Goal: Task Accomplishment & Management: Complete application form

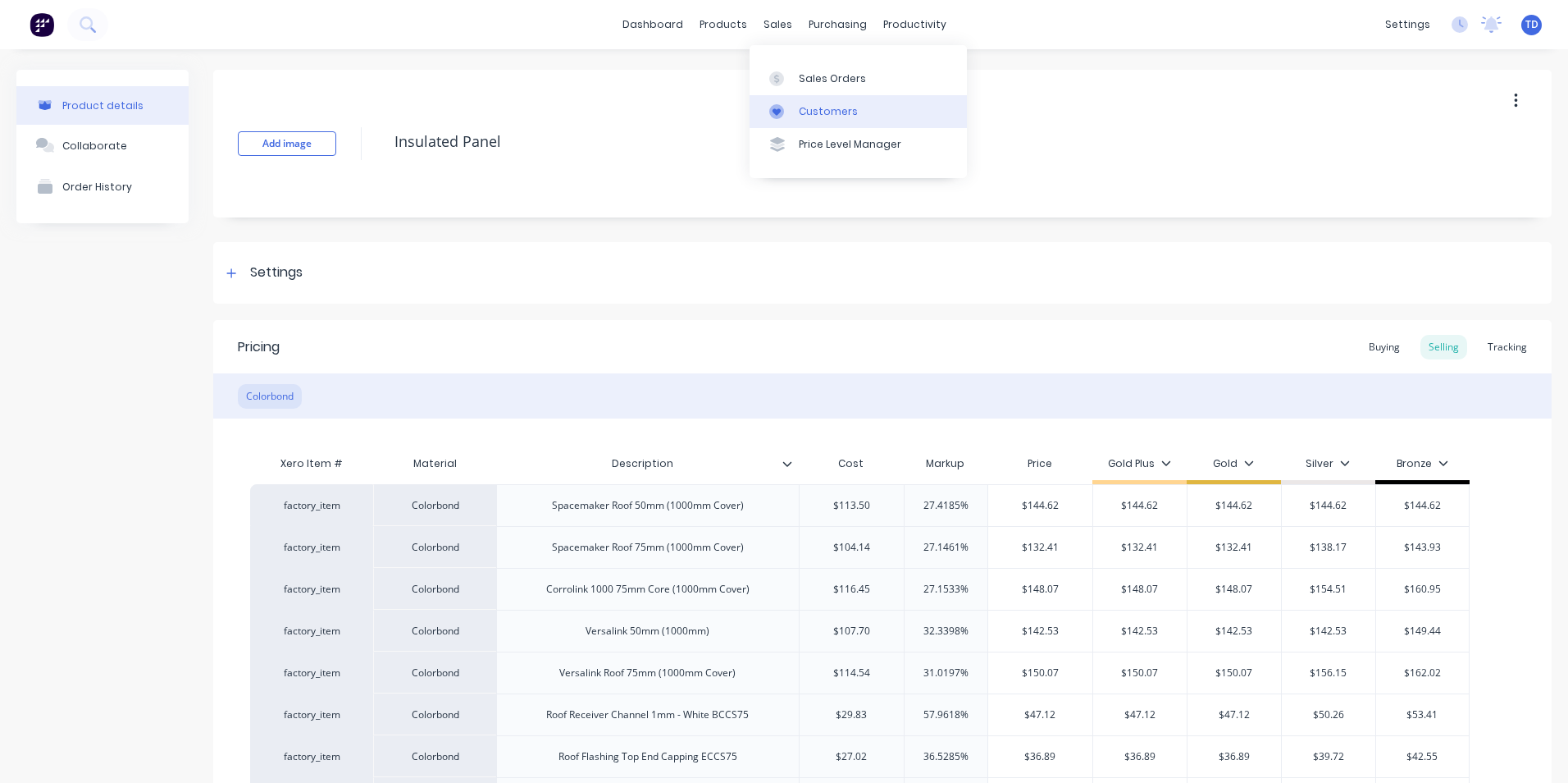
click at [817, 111] on div "Customers" at bounding box center [828, 111] width 59 height 15
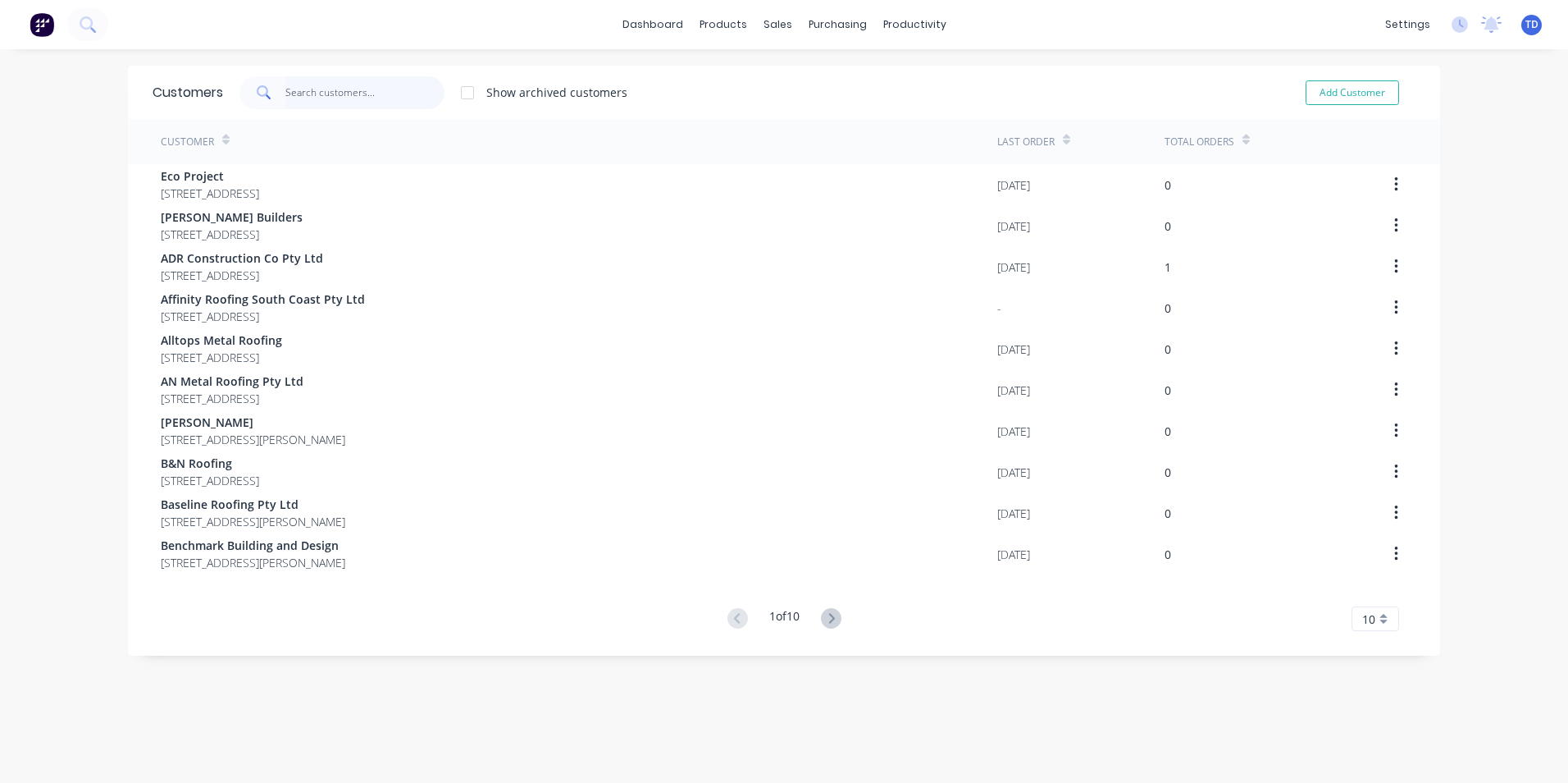
click at [400, 88] on input "text" at bounding box center [365, 92] width 160 height 33
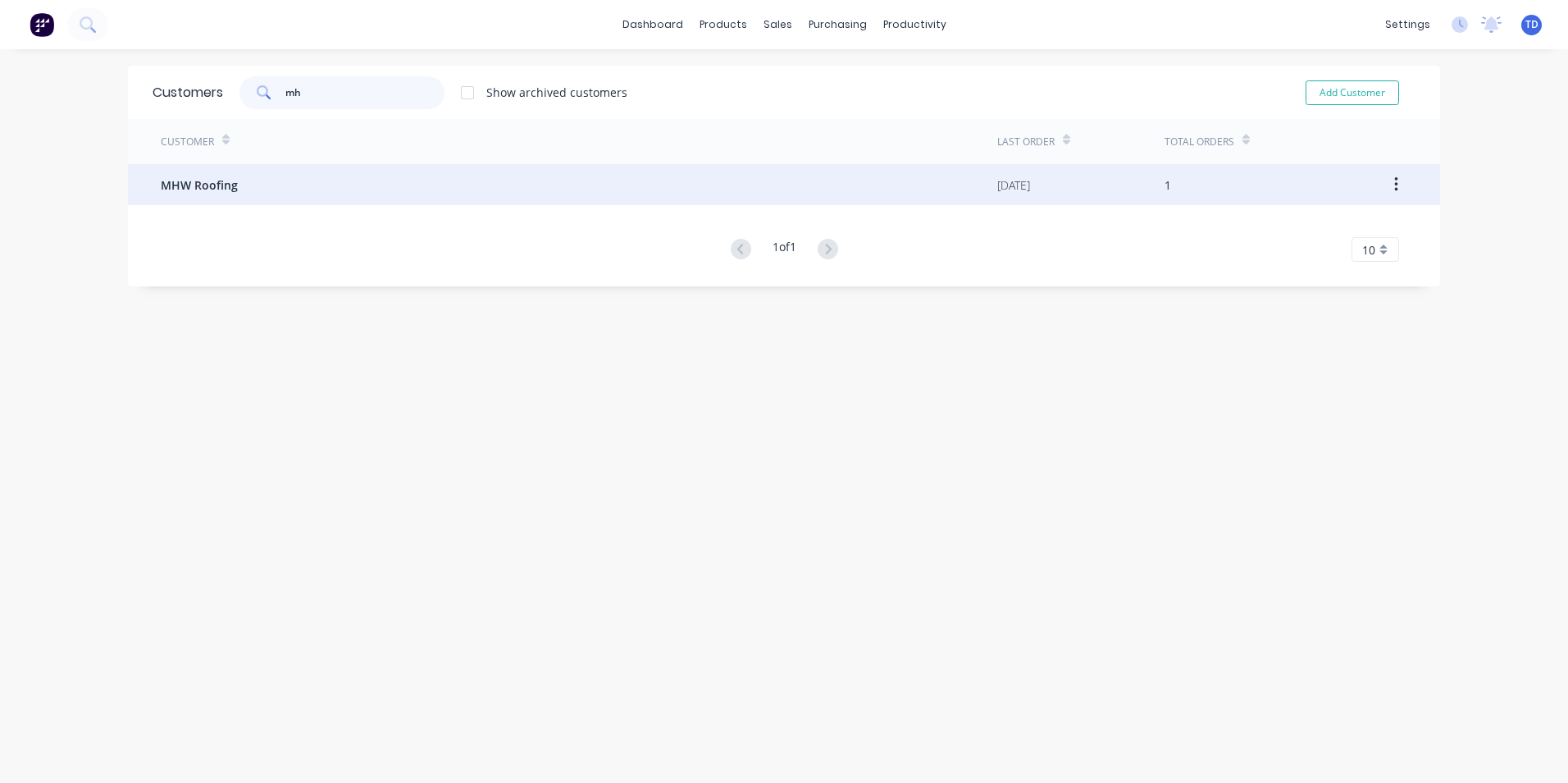
type input "mh"
click at [247, 190] on div "MHW Roofing" at bounding box center [579, 185] width 837 height 41
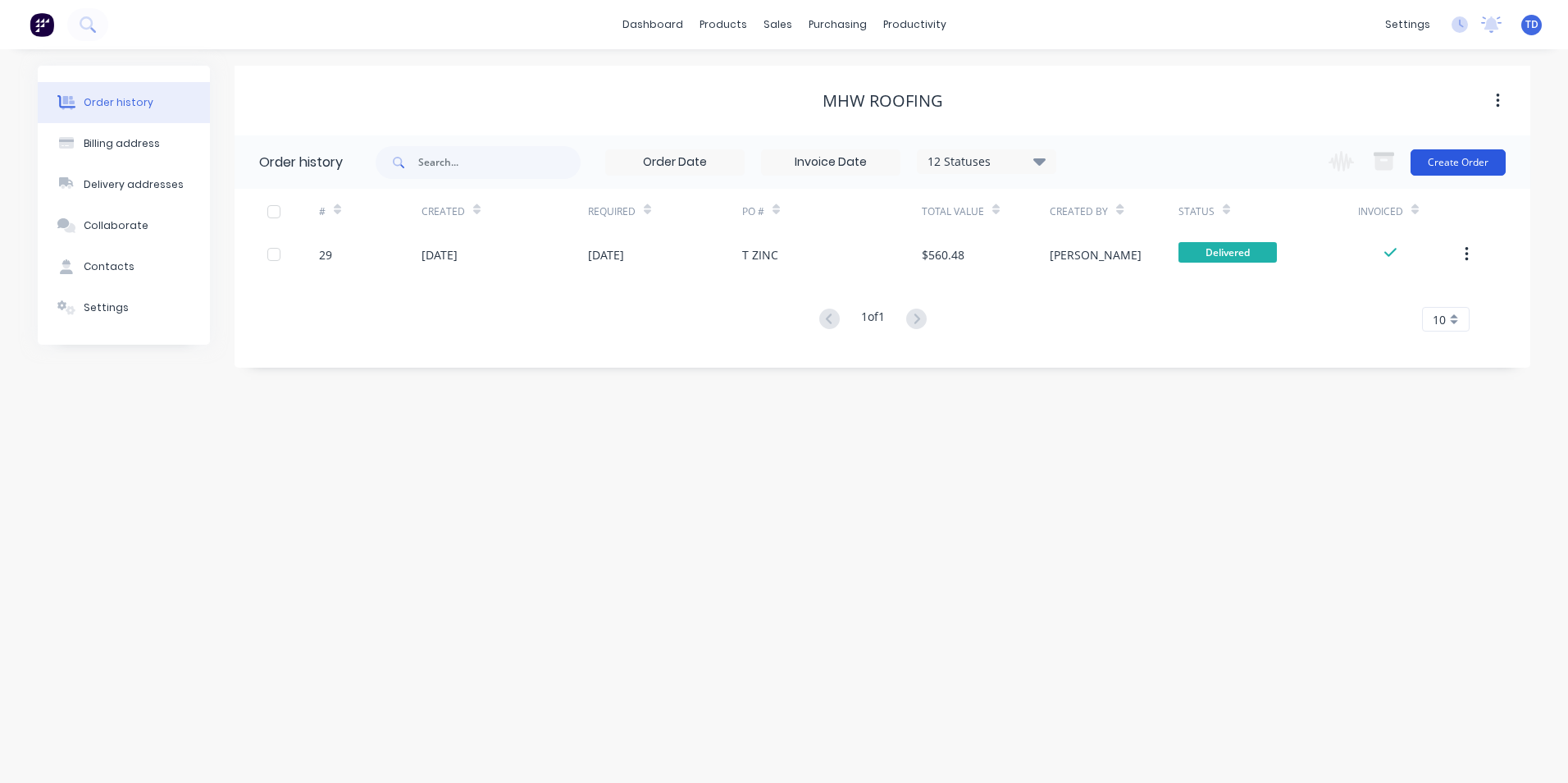
click at [1453, 161] on button "Create Order" at bounding box center [1458, 163] width 95 height 27
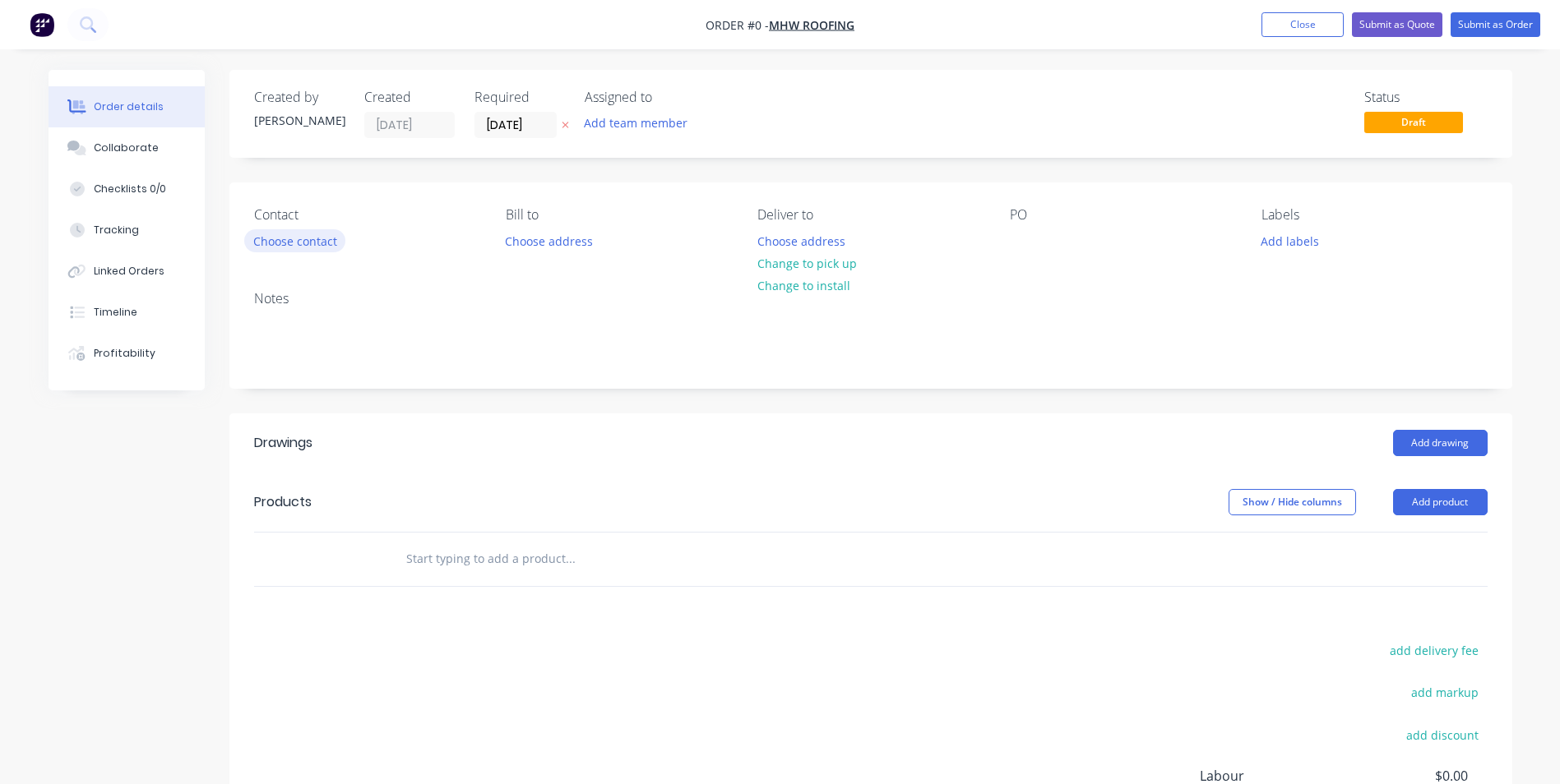
click at [295, 247] on button "Choose contact" at bounding box center [295, 240] width 102 height 22
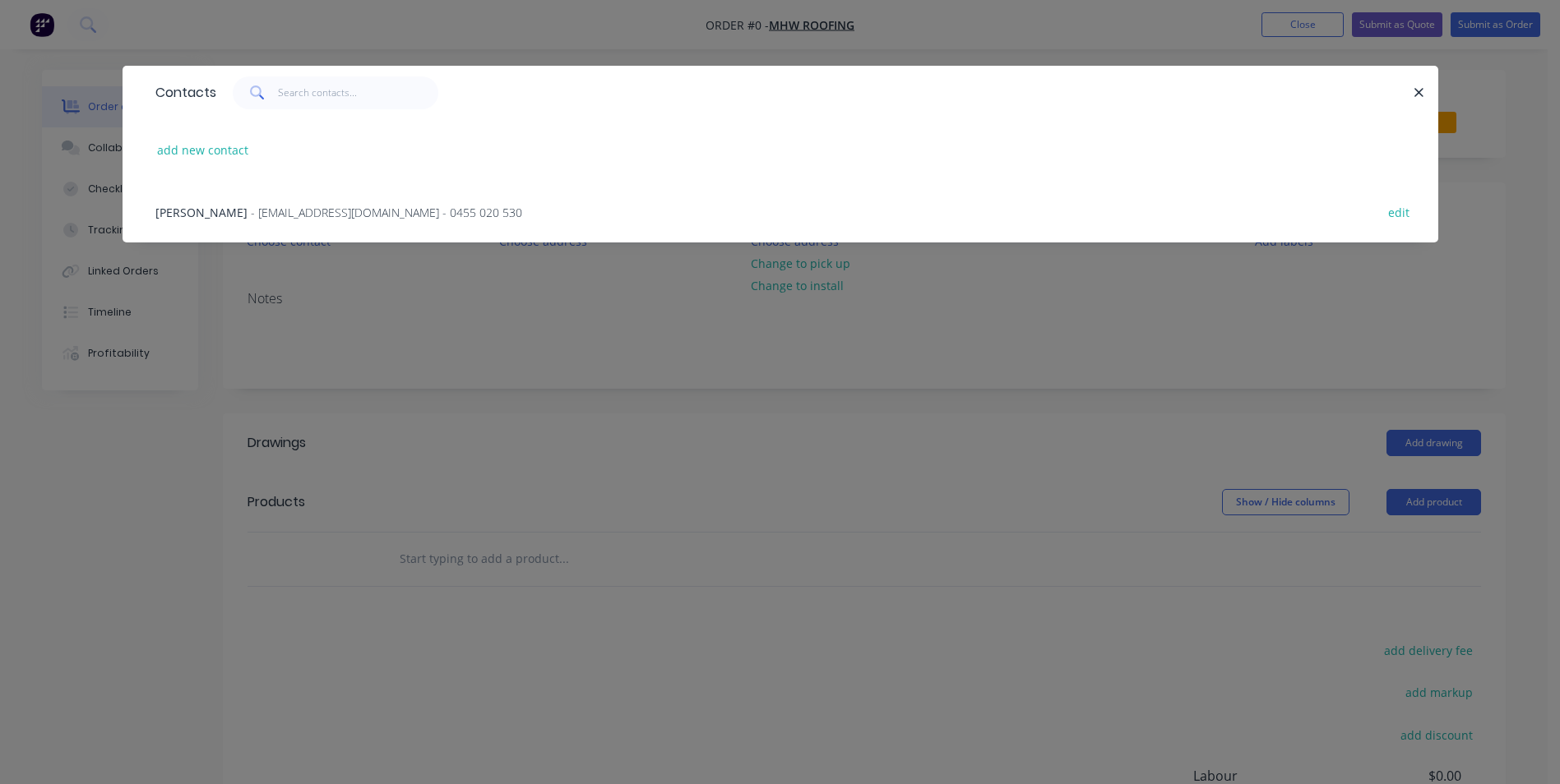
click at [299, 217] on span "- [EMAIL_ADDRESS][DOMAIN_NAME] - 0455 020 530" at bounding box center [386, 213] width 272 height 16
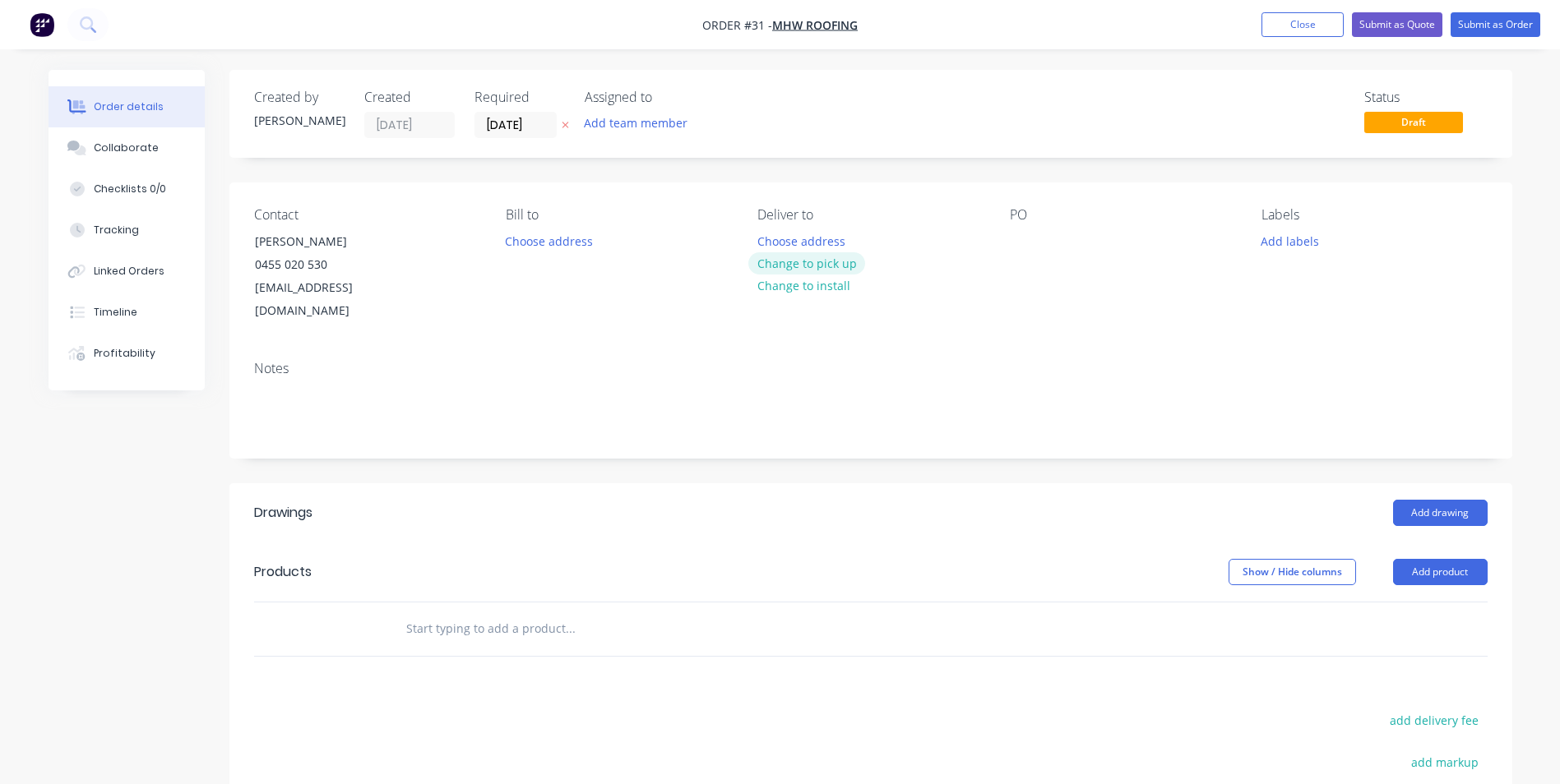
click at [781, 268] on button "Change to pick up" at bounding box center [806, 263] width 117 height 22
click at [778, 240] on div at bounding box center [770, 241] width 27 height 24
click at [1434, 499] on button "Add drawing" at bounding box center [1440, 513] width 94 height 27
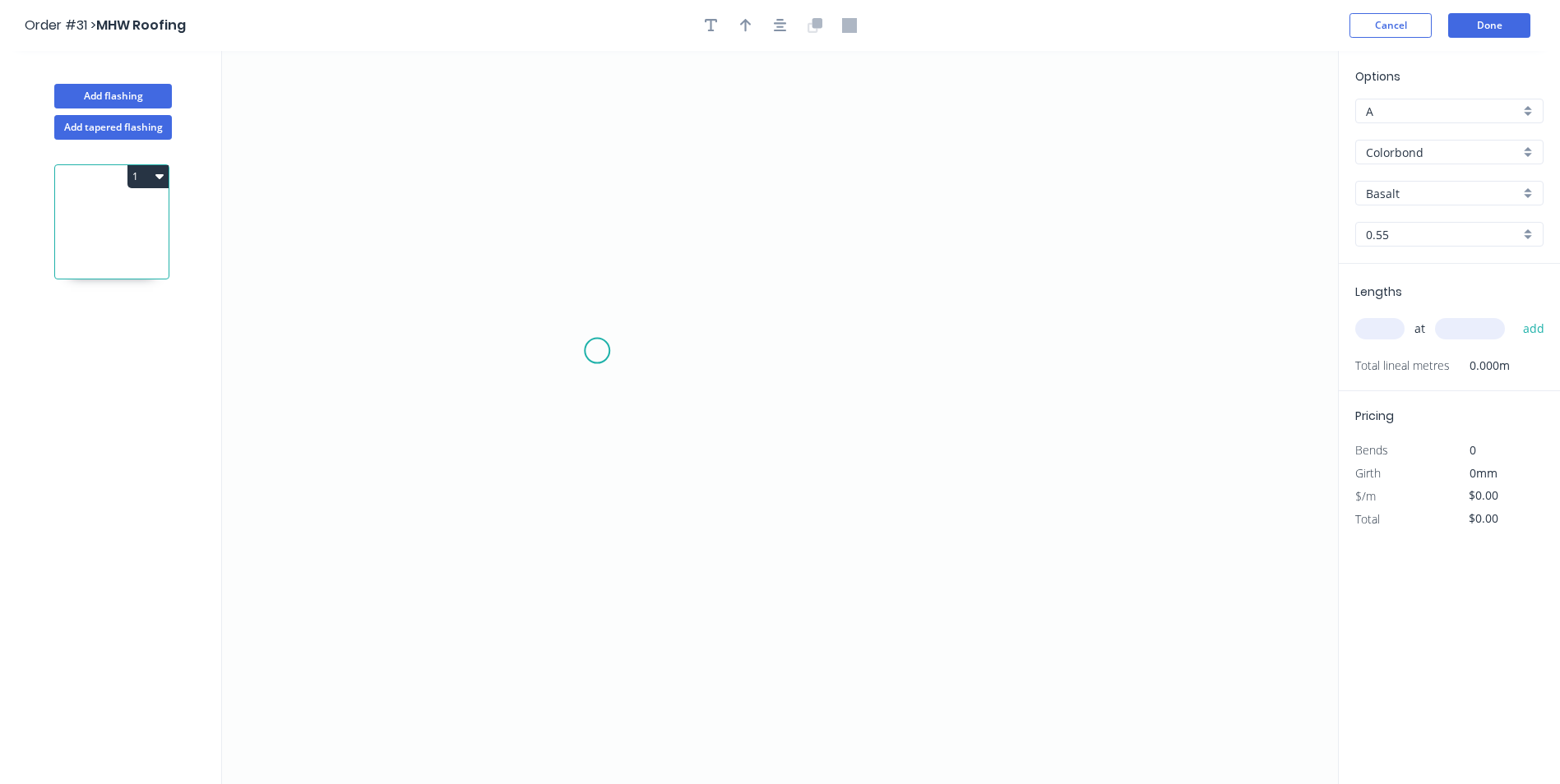
click at [597, 351] on icon "0" at bounding box center [779, 417] width 1116 height 733
click at [603, 204] on icon "0" at bounding box center [779, 417] width 1116 height 733
click at [831, 208] on icon "0 ?" at bounding box center [779, 417] width 1116 height 733
click at [825, 562] on icon "0 ? ?" at bounding box center [779, 417] width 1116 height 733
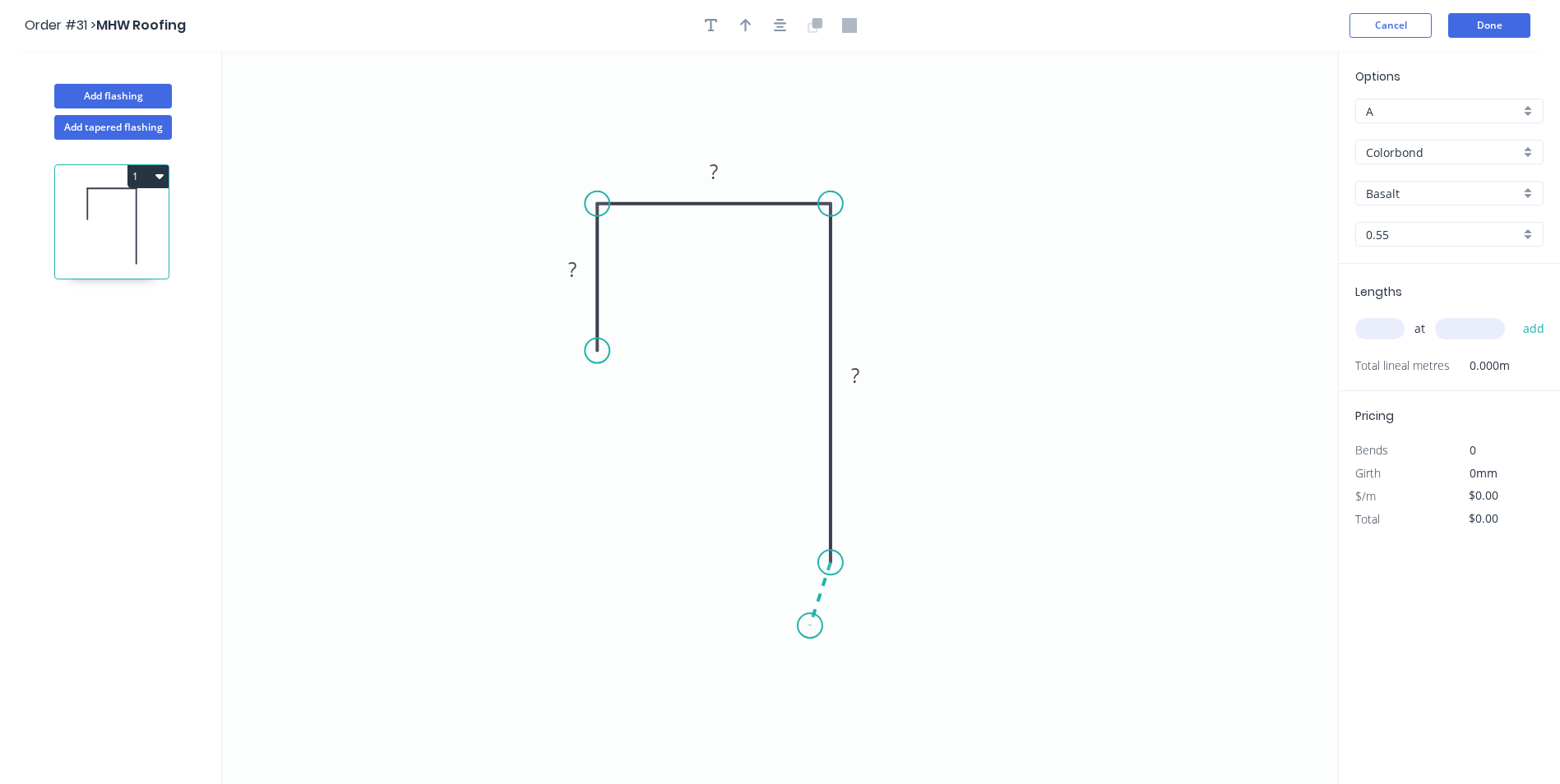
click at [809, 626] on icon "0 ? ? ?" at bounding box center [779, 417] width 1116 height 733
click at [649, 252] on div "Show angle" at bounding box center [678, 263] width 166 height 34
click at [885, 265] on div "Show angle" at bounding box center [916, 266] width 166 height 34
click at [585, 270] on rect at bounding box center [572, 271] width 33 height 23
type input "$6.69"
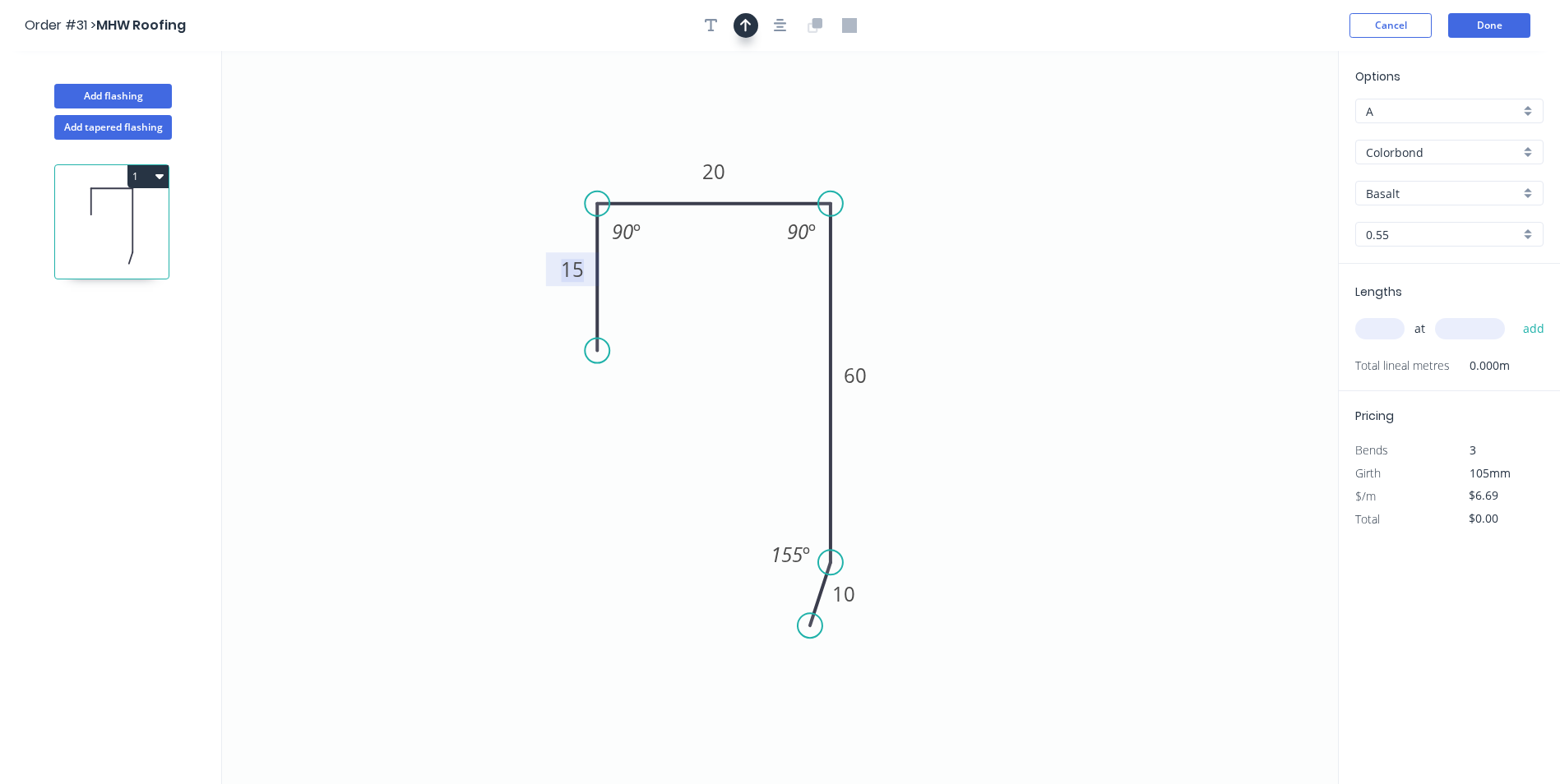
click at [740, 18] on icon "button" at bounding box center [745, 25] width 12 height 15
click at [1254, 133] on icon at bounding box center [1255, 114] width 15 height 53
click at [1255, 133] on icon at bounding box center [1253, 114] width 15 height 53
click at [1255, 133] on icon at bounding box center [1254, 114] width 15 height 53
drag, startPoint x: 1255, startPoint y: 129, endPoint x: 926, endPoint y: 162, distance: 330.7
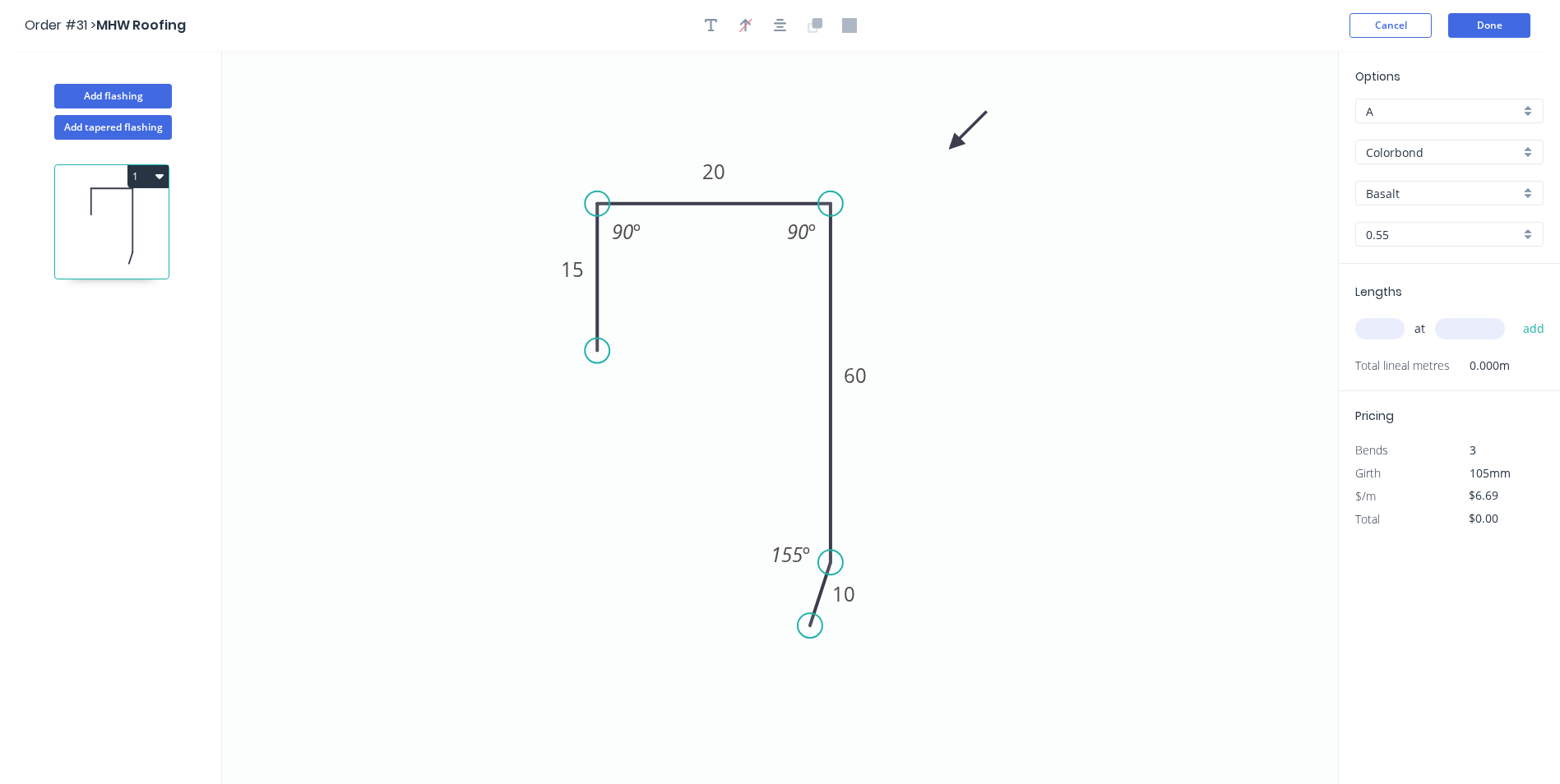
click at [944, 155] on icon at bounding box center [968, 131] width 48 height 48
click at [1416, 190] on input "Basalt" at bounding box center [1442, 193] width 154 height 17
click at [1418, 223] on div "Monument" at bounding box center [1450, 224] width 187 height 28
type input "Monument"
click at [1398, 325] on input "text" at bounding box center [1379, 328] width 49 height 21
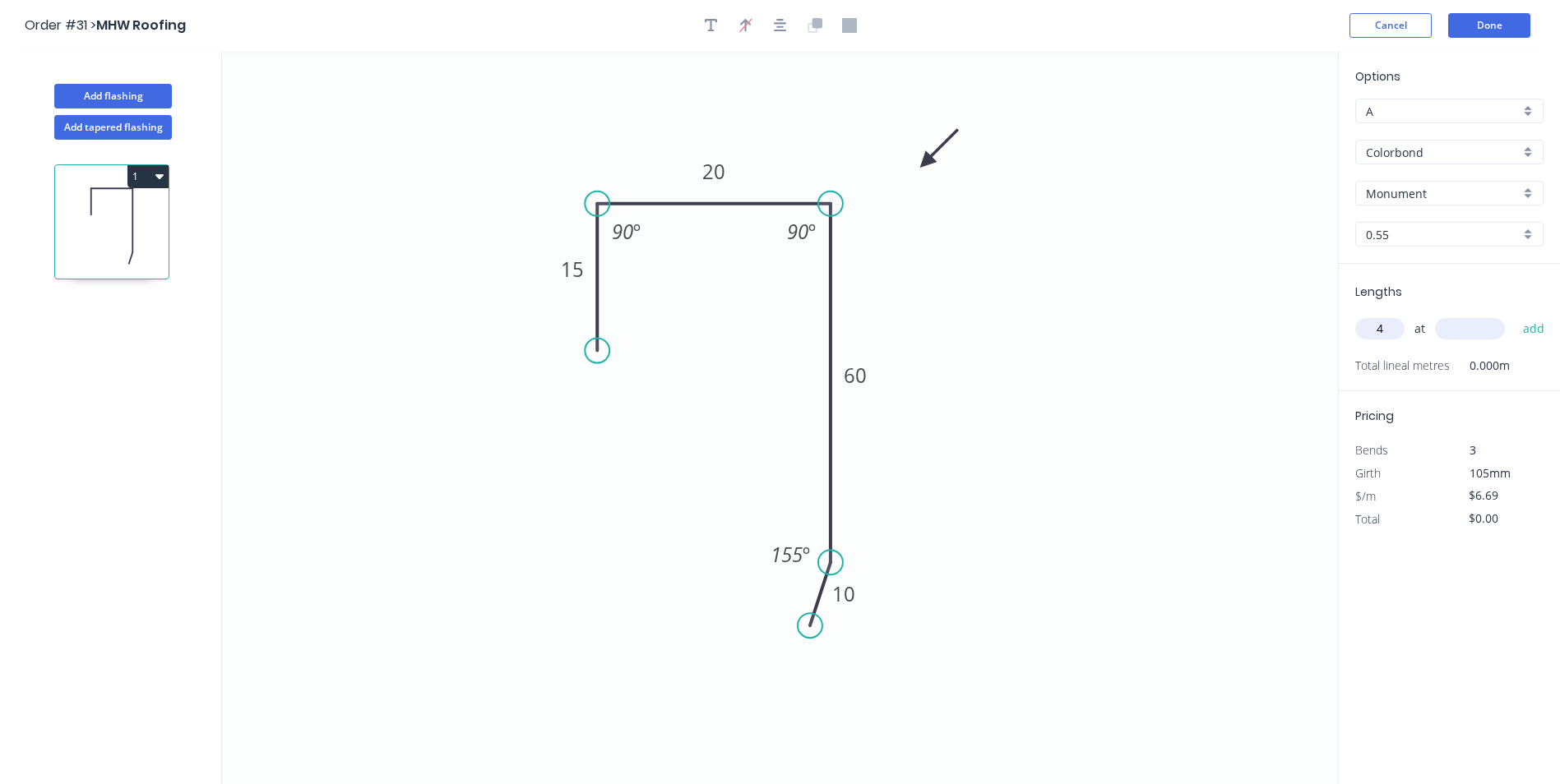
type input "4"
type input "1600"
click at [1515, 315] on button "add" at bounding box center [1533, 328] width 38 height 28
type input "$42.82"
click at [1480, 27] on button "Done" at bounding box center [1489, 26] width 82 height 25
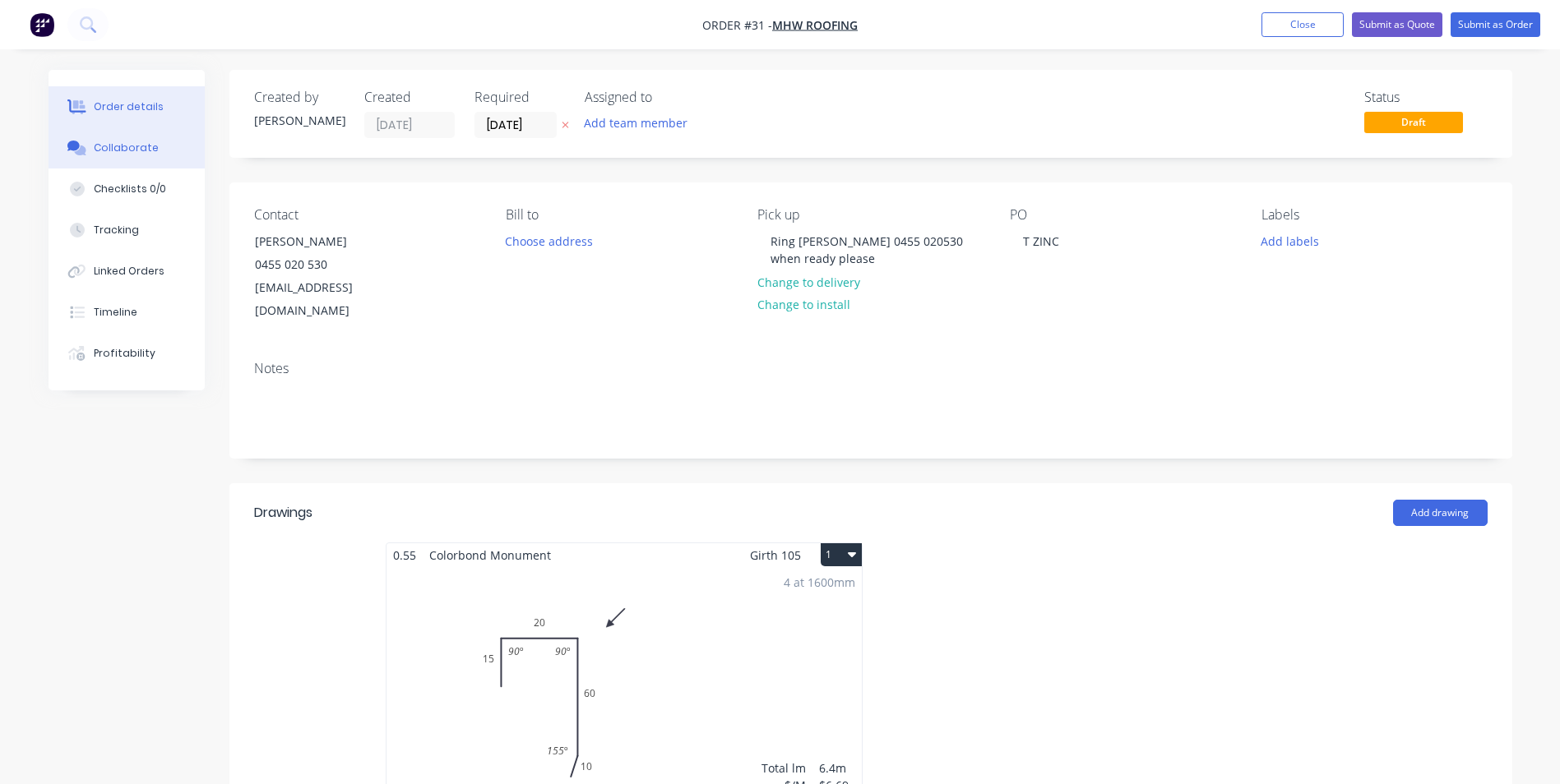
click at [128, 139] on button "Collaborate" at bounding box center [126, 148] width 156 height 41
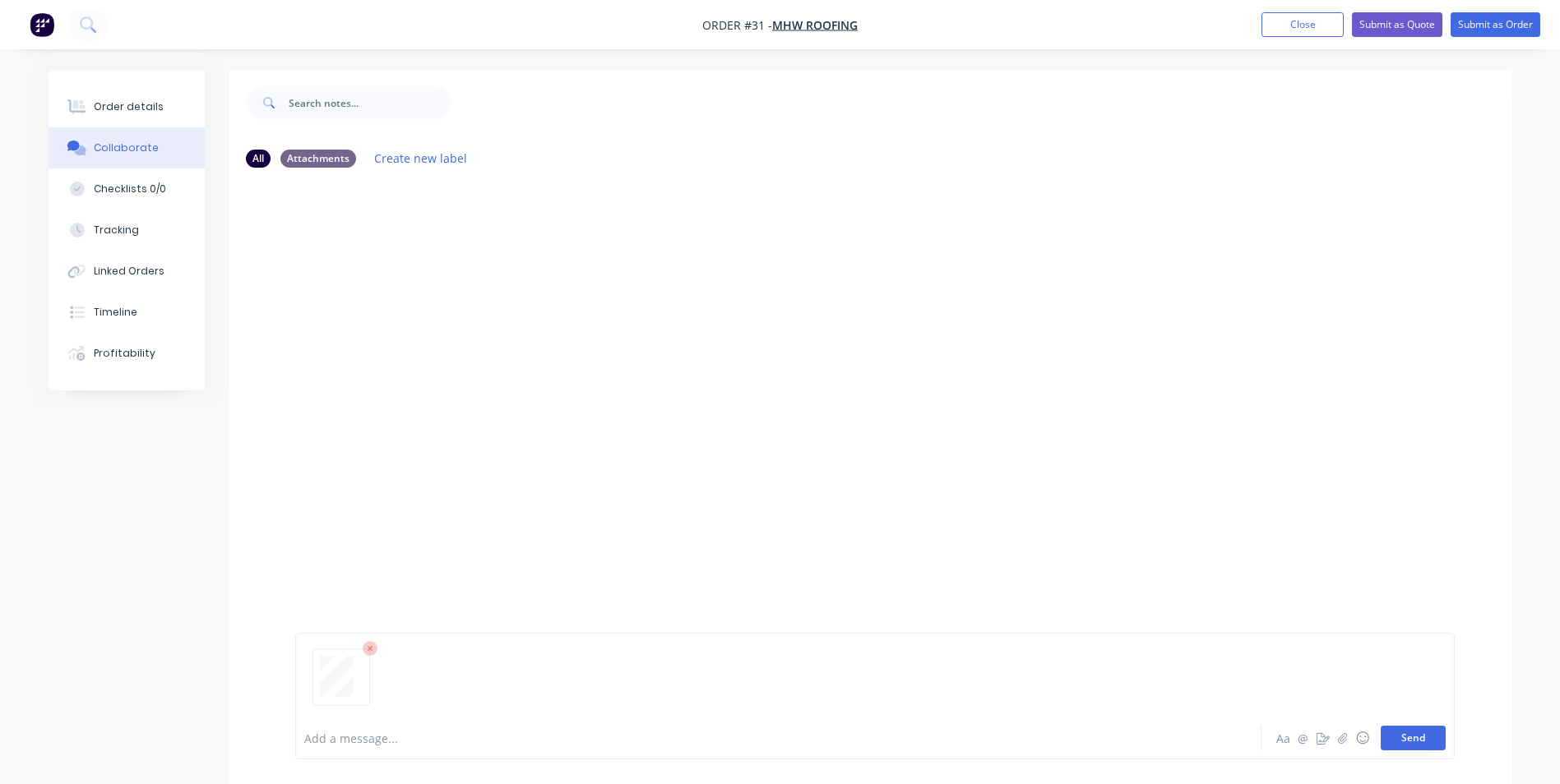
click at [1418, 742] on button "Send" at bounding box center [1412, 738] width 65 height 25
click at [128, 104] on div "Order details" at bounding box center [128, 107] width 69 height 15
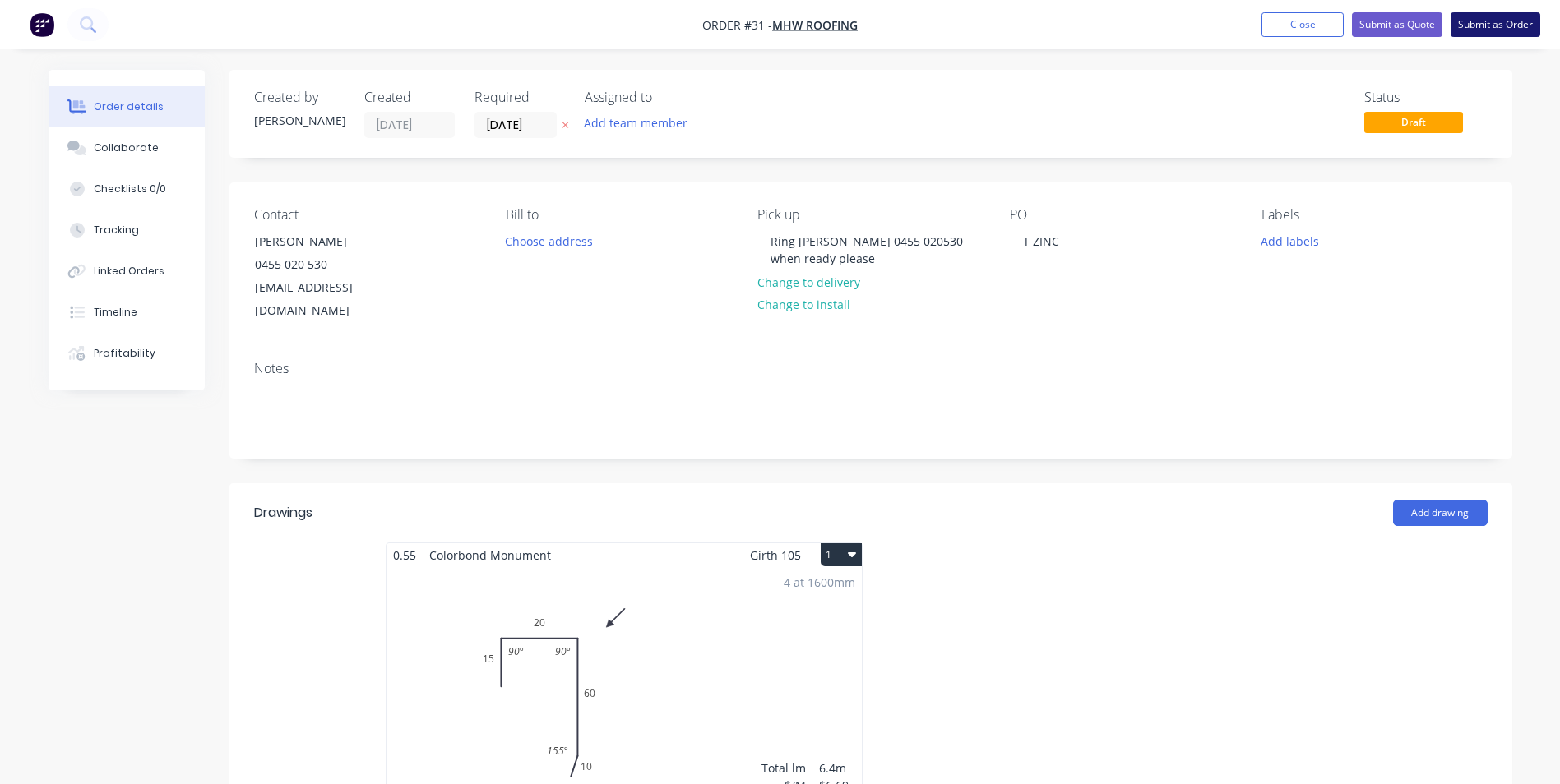
click at [1483, 24] on button "Submit as Order" at bounding box center [1495, 25] width 90 height 25
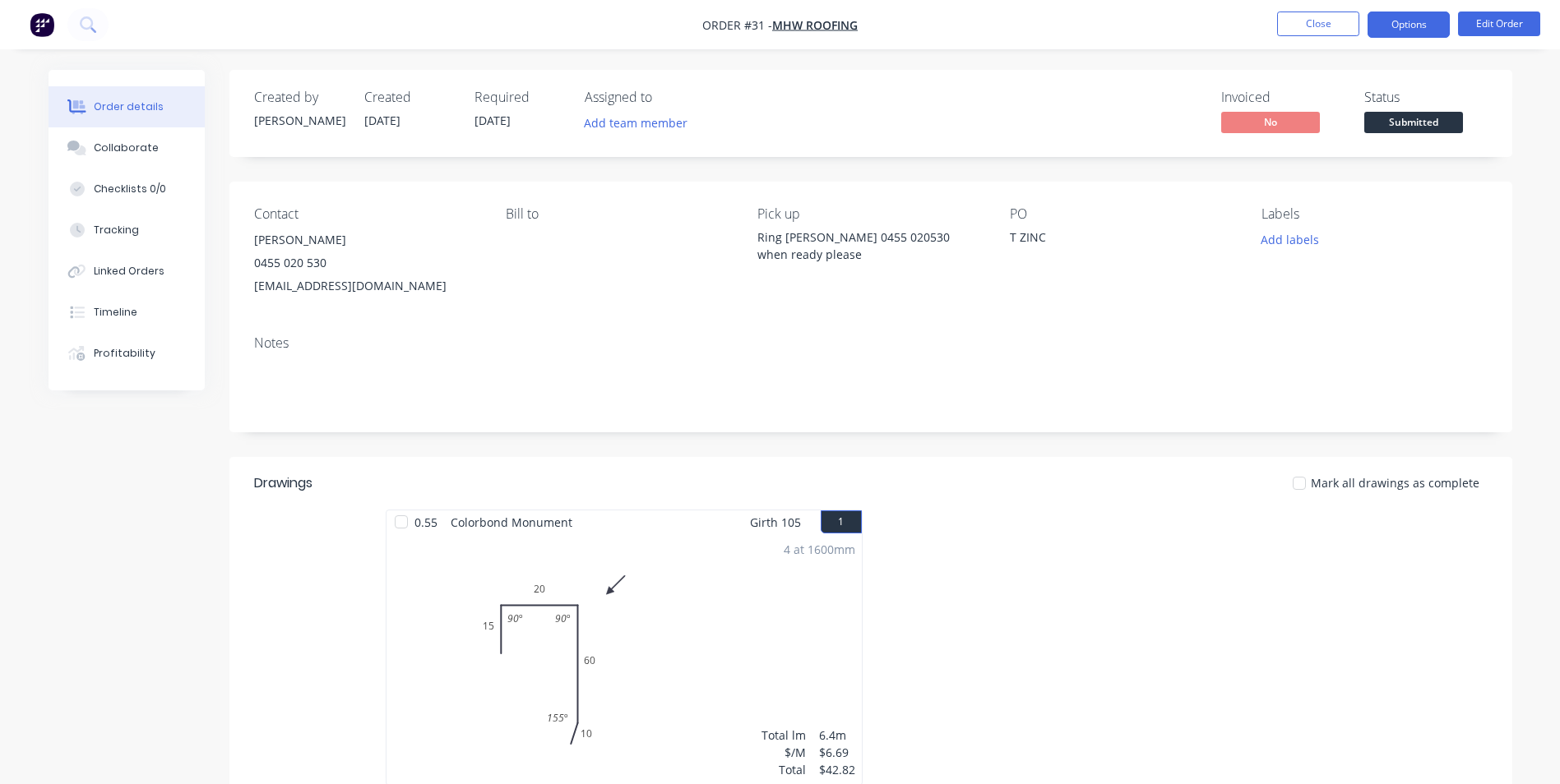
click at [1418, 17] on button "Options" at bounding box center [1409, 25] width 82 height 27
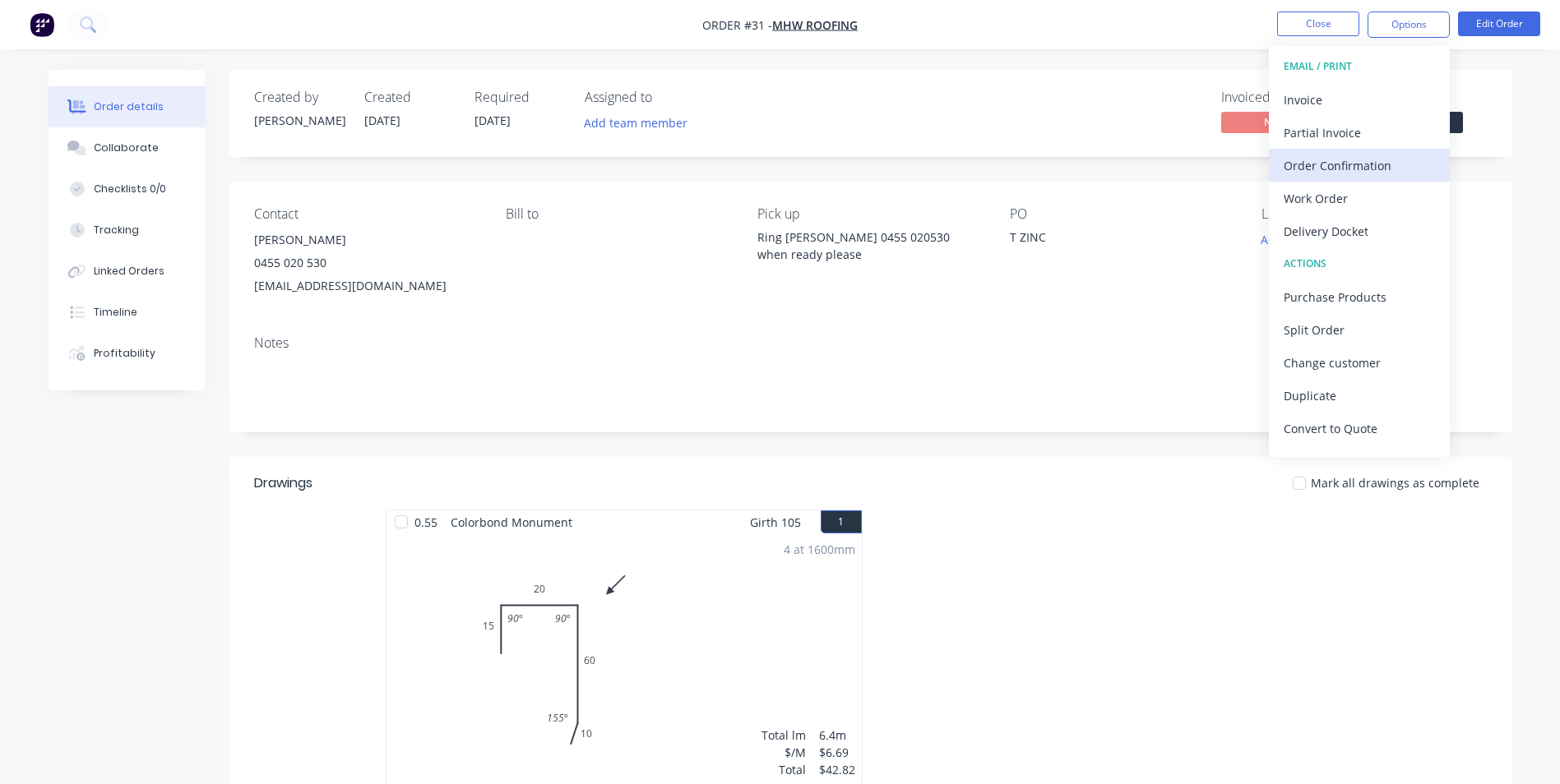
click at [1343, 174] on div "Order Confirmation" at bounding box center [1359, 166] width 151 height 24
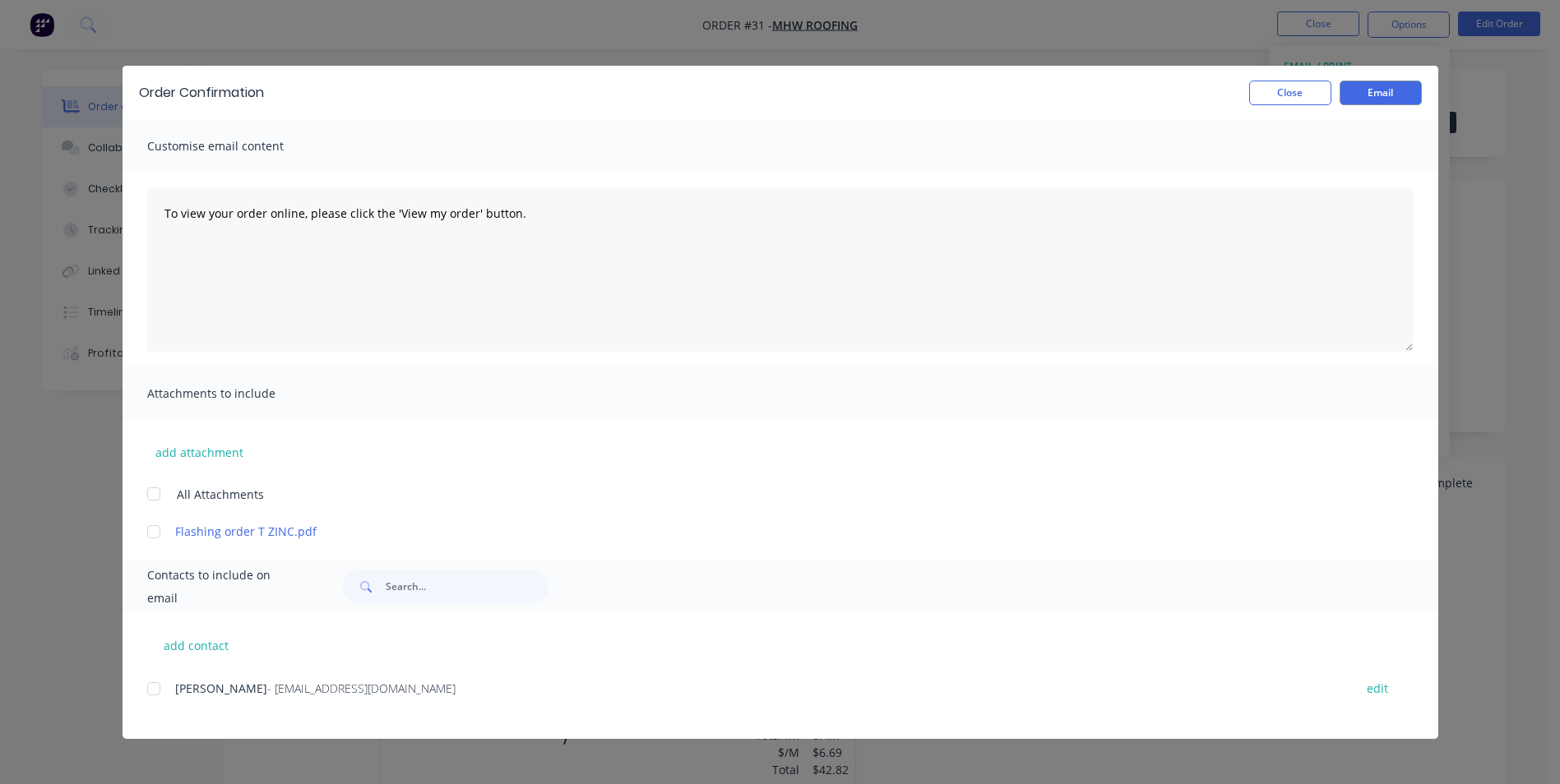
click at [157, 687] on div at bounding box center [153, 688] width 33 height 33
click at [1368, 88] on button "Email" at bounding box center [1380, 93] width 82 height 25
click at [1280, 93] on button "Close" at bounding box center [1290, 93] width 82 height 25
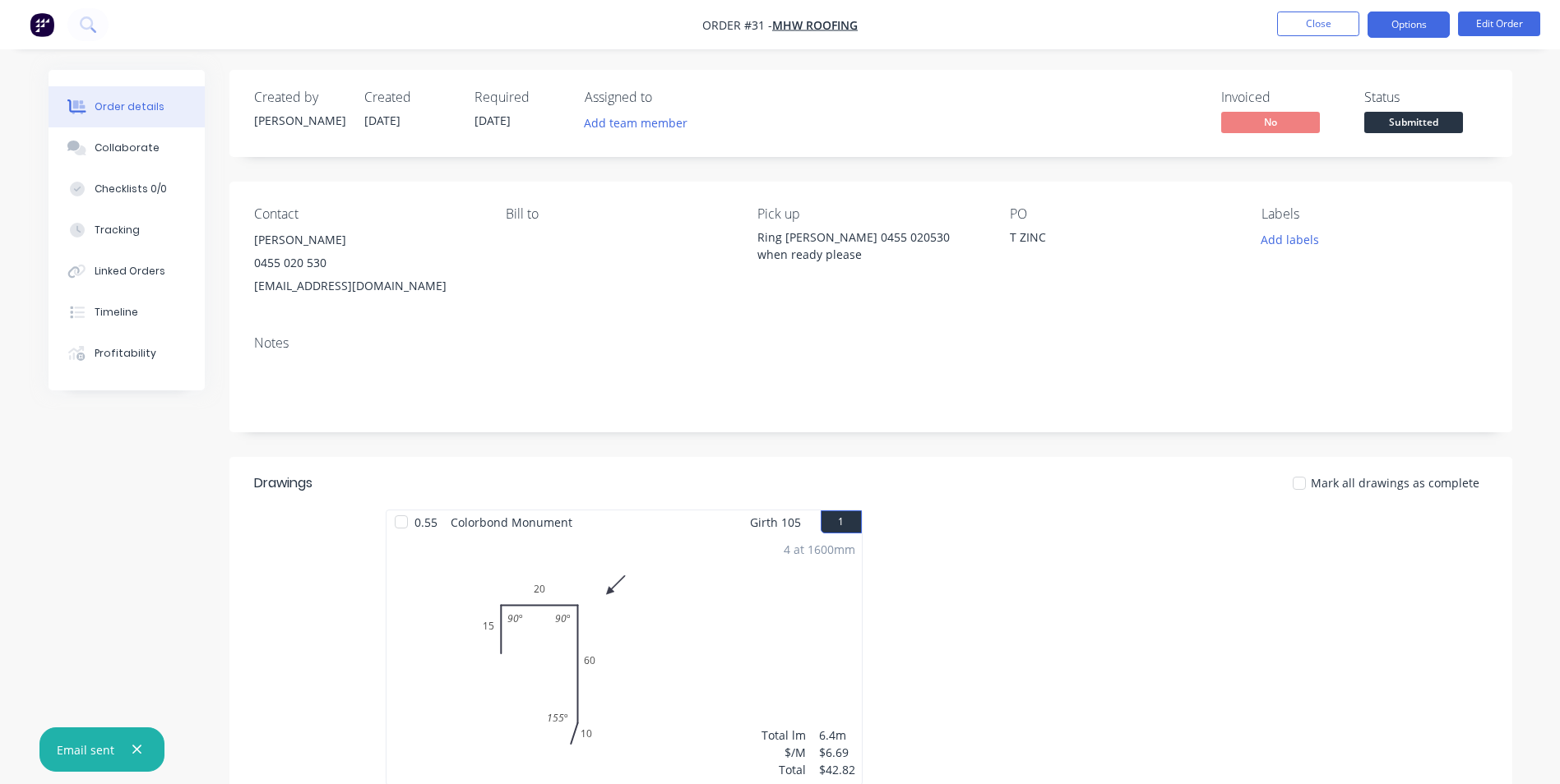
click at [1389, 35] on button "Options" at bounding box center [1409, 25] width 82 height 27
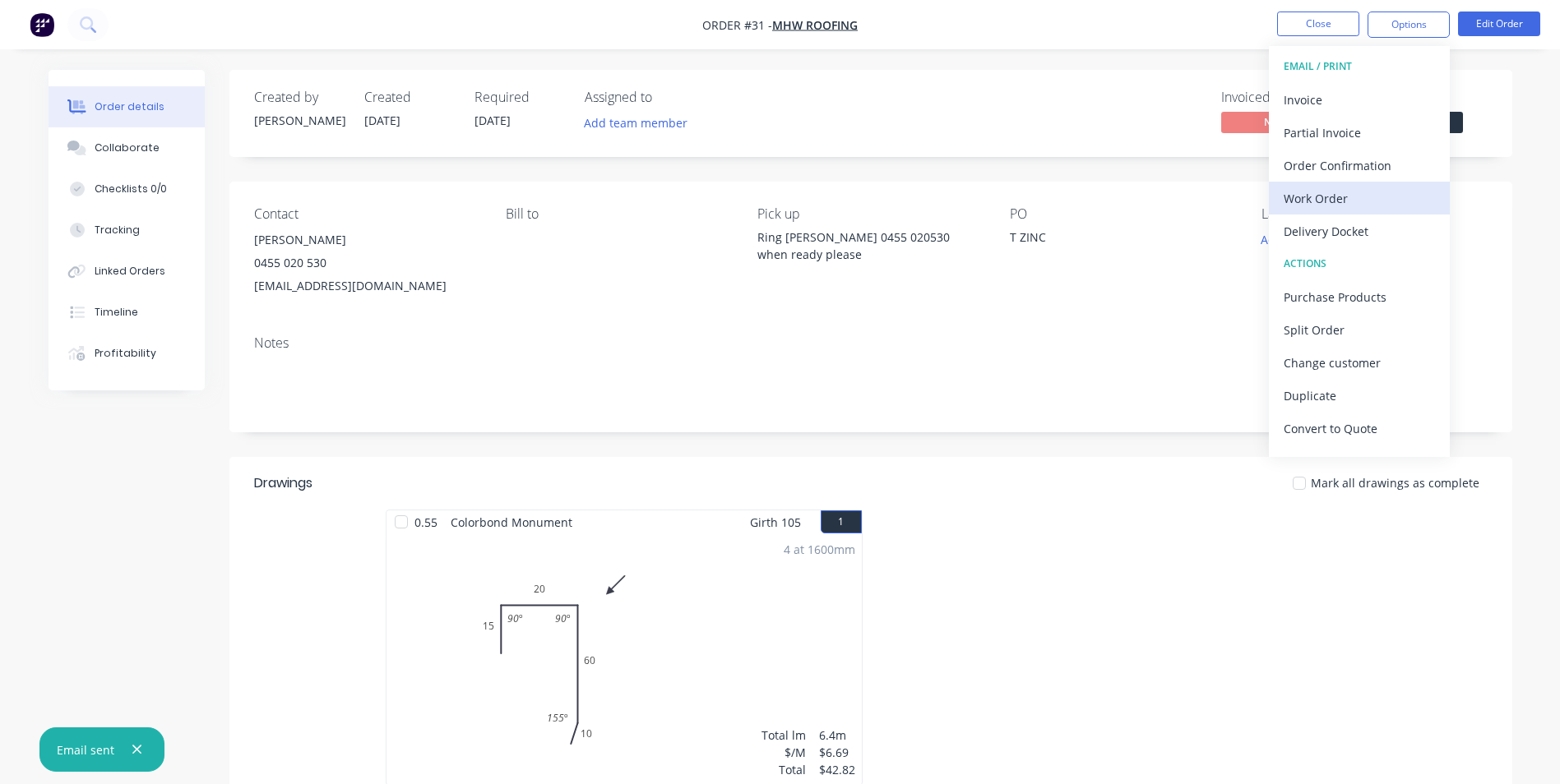
click at [1344, 206] on div "Work Order" at bounding box center [1359, 198] width 151 height 24
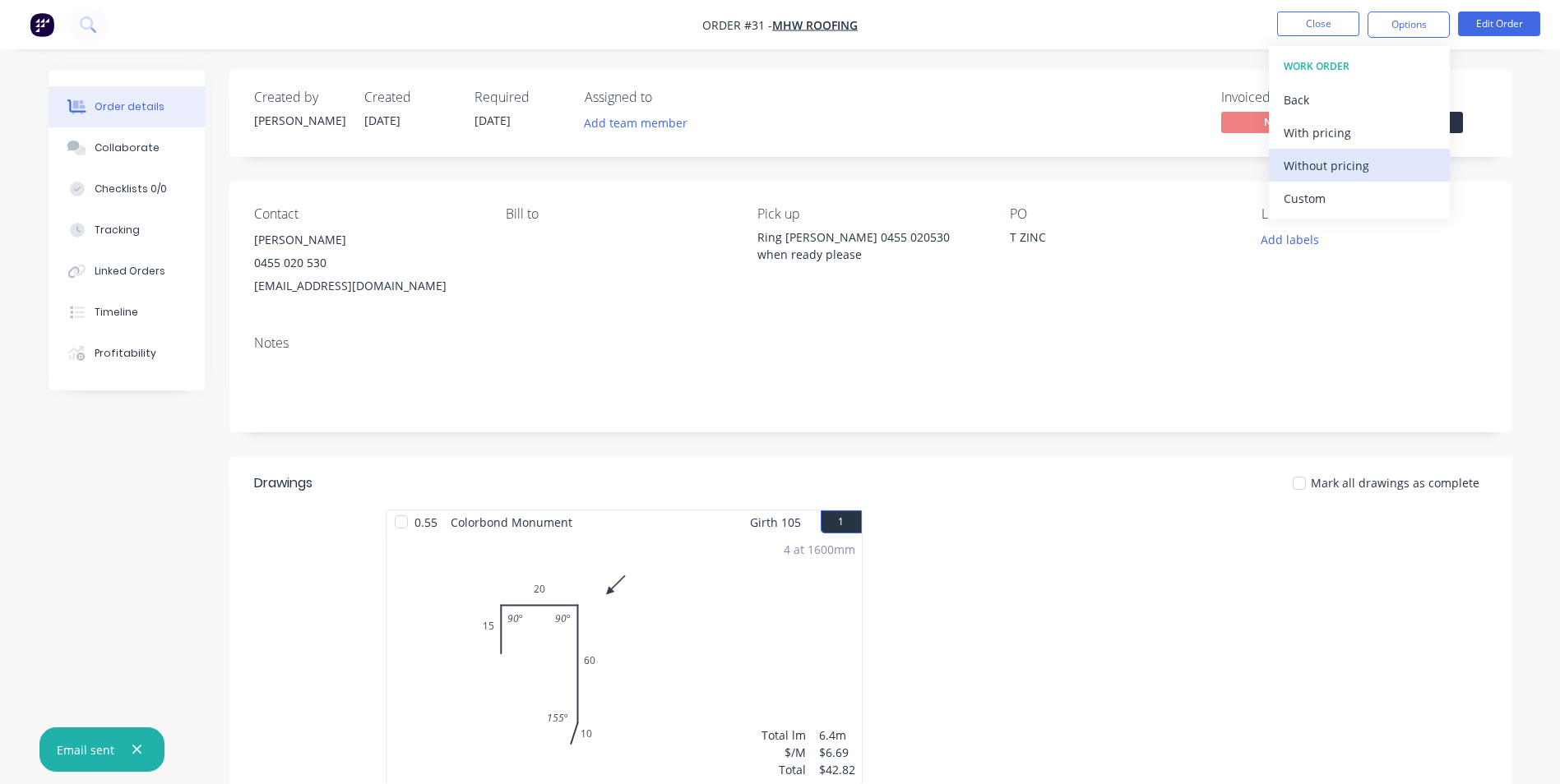
click at [1357, 167] on div "Without pricing" at bounding box center [1359, 166] width 151 height 24
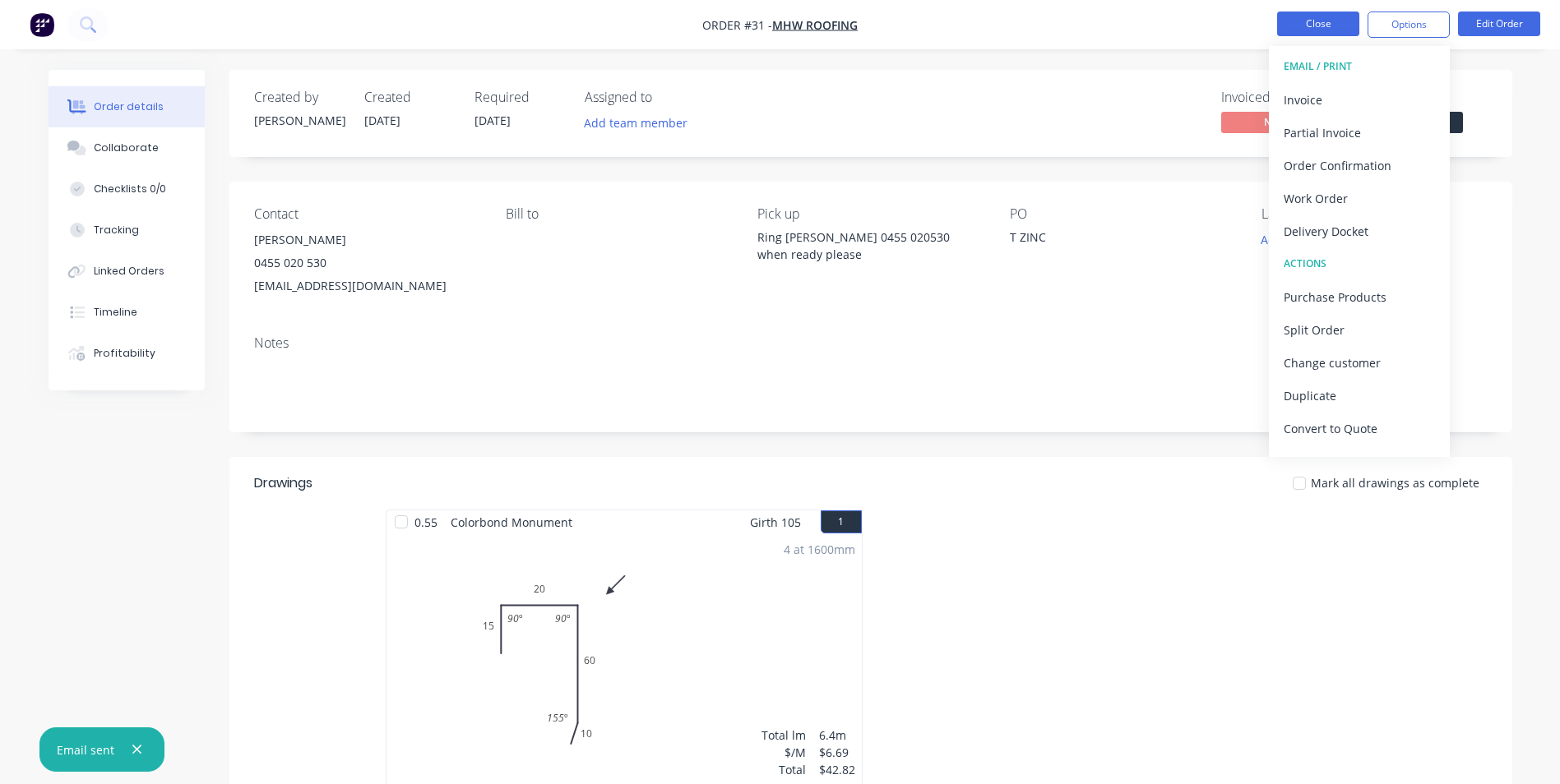
click at [1324, 29] on button "Close" at bounding box center [1318, 24] width 82 height 25
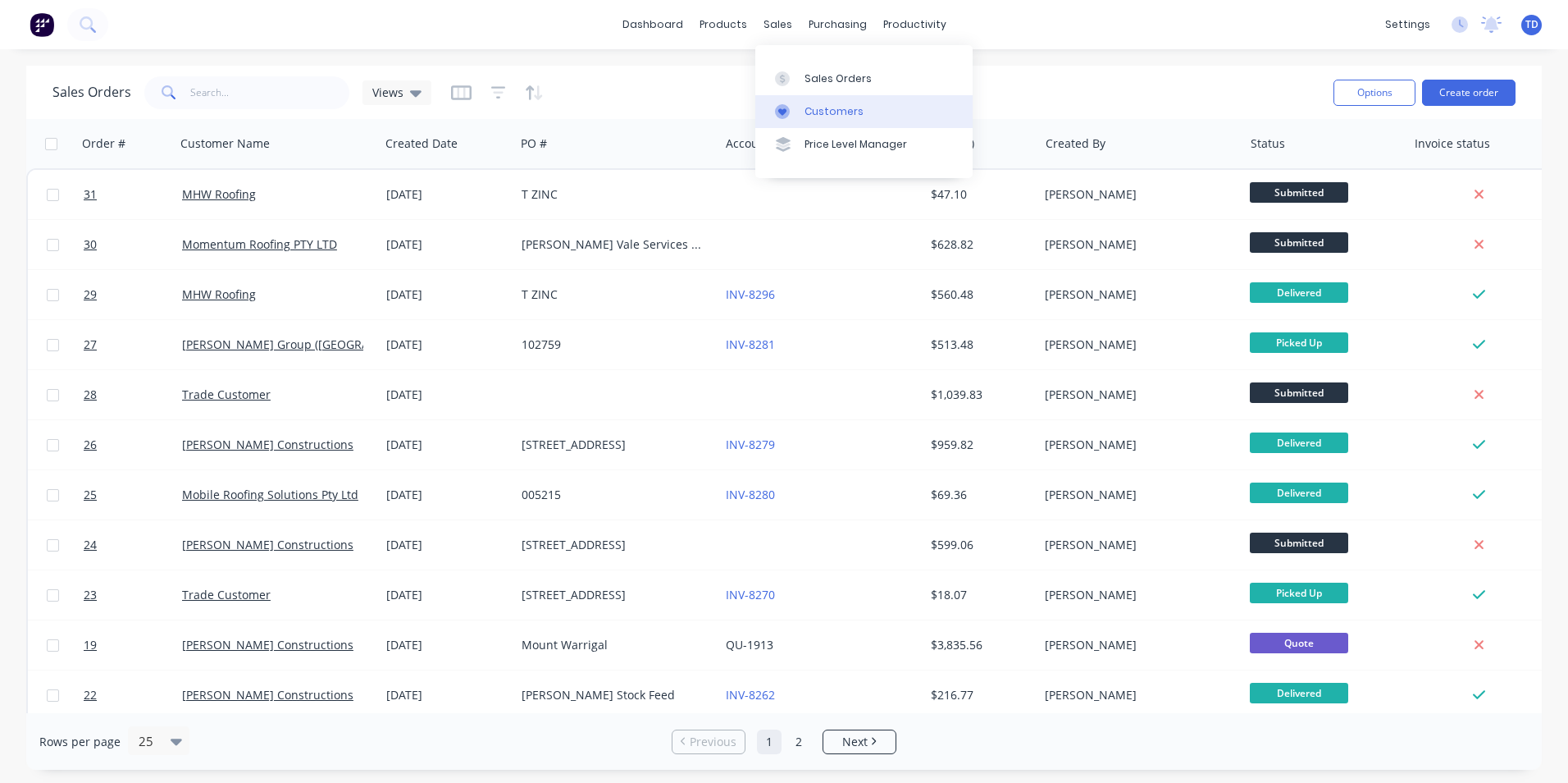
click at [833, 111] on div "Customers" at bounding box center [834, 111] width 59 height 15
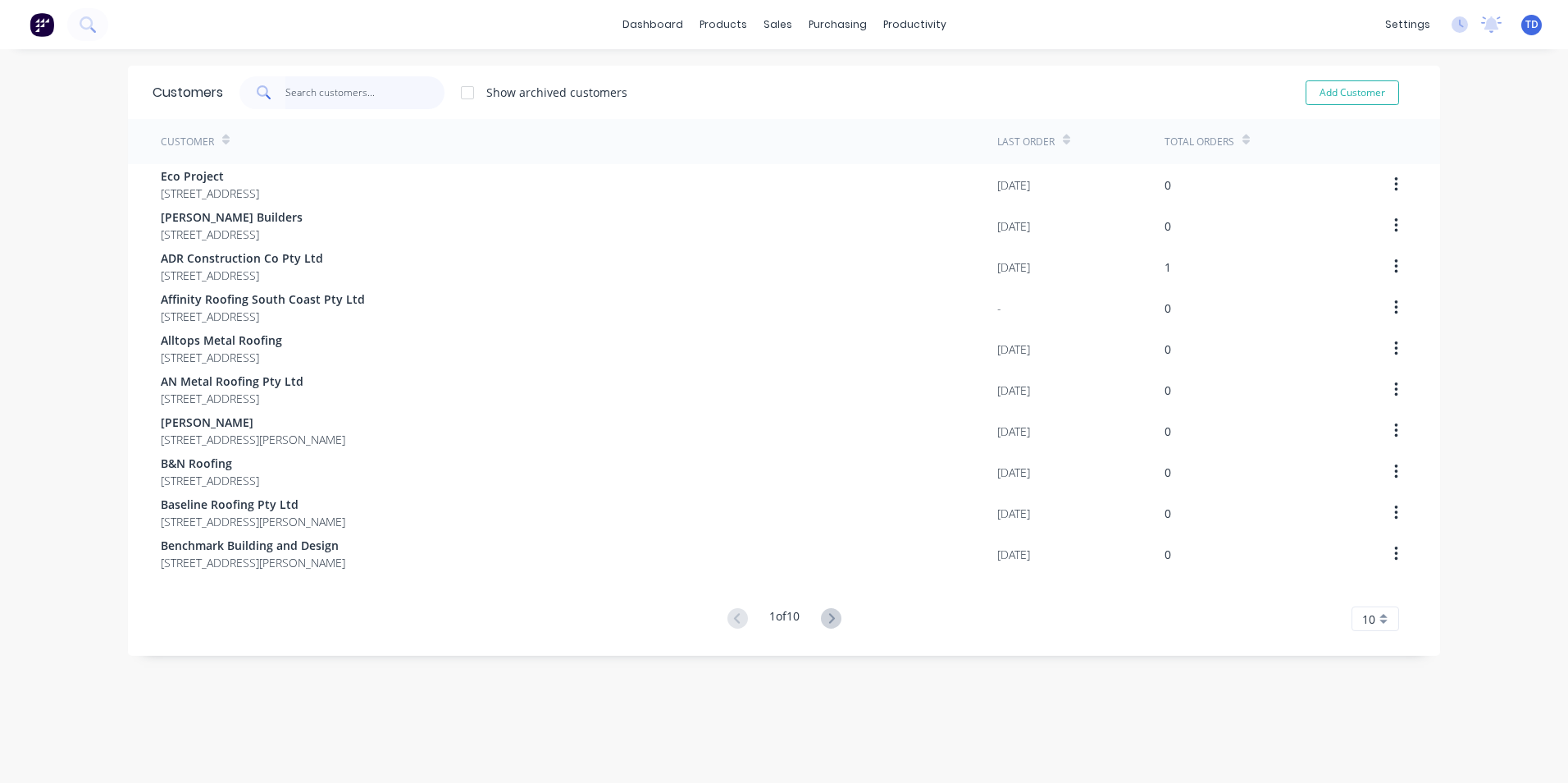
click at [370, 93] on input "text" at bounding box center [365, 92] width 160 height 33
